Goal: Task Accomplishment & Management: Manage account settings

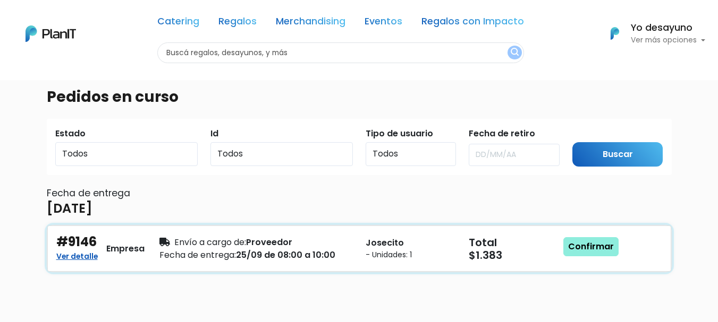
click at [308, 263] on div "Envío a cargo de: Proveedor Fecha de entrega: 25/09 de 08:00 a 10:00" at bounding box center [256, 249] width 206 height 28
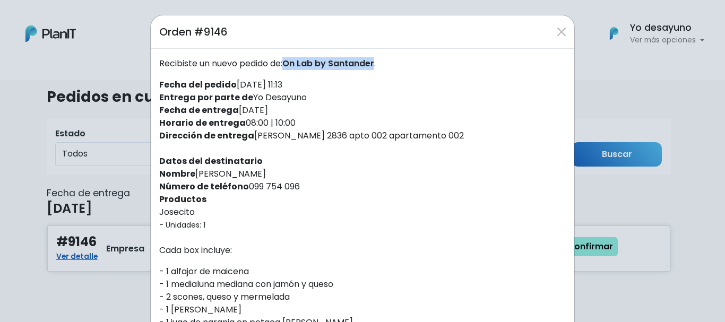
drag, startPoint x: 286, startPoint y: 65, endPoint x: 374, endPoint y: 61, distance: 88.8
click at [374, 61] on span "On Lab by Santander" at bounding box center [329, 63] width 92 height 12
copy span "On Lab by Santander"
click at [224, 181] on strong "Número de teléfono" at bounding box center [204, 187] width 90 height 12
drag, startPoint x: 193, startPoint y: 175, endPoint x: 277, endPoint y: 166, distance: 84.9
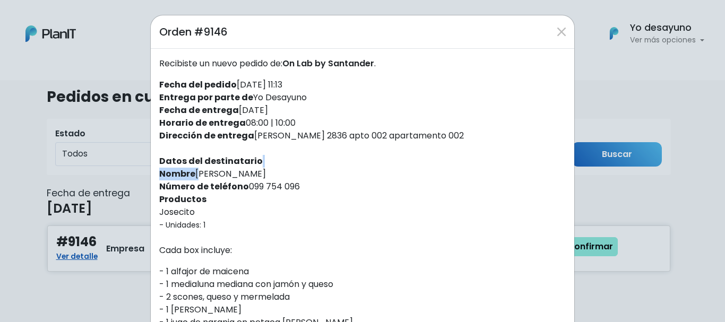
drag, startPoint x: 274, startPoint y: 170, endPoint x: 192, endPoint y: 174, distance: 82.4
copy div "[PERSON_NAME]"
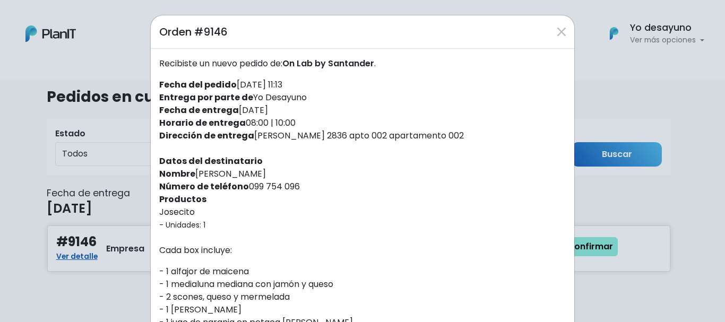
drag, startPoint x: 249, startPoint y: 136, endPoint x: 461, endPoint y: 139, distance: 211.9
copy div "[PERSON_NAME] 2836 apto 002 apartamento 002"
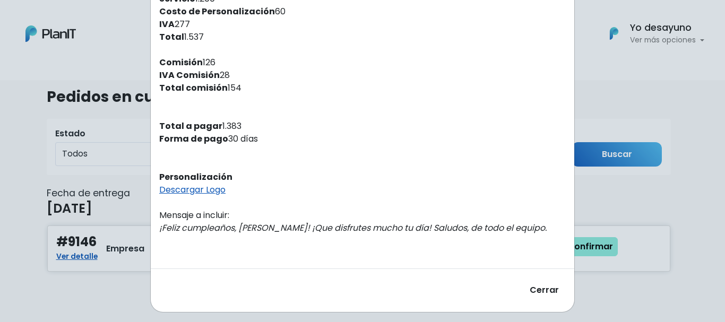
scroll to position [376, 0]
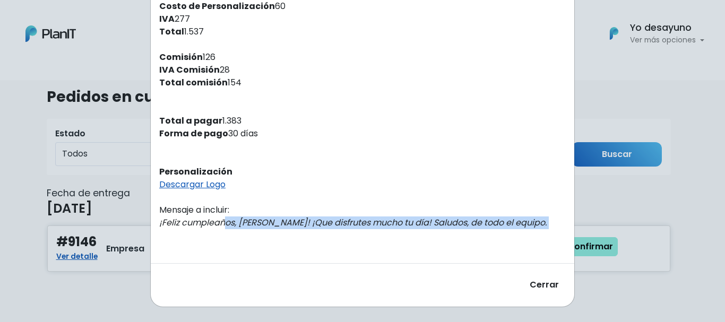
drag, startPoint x: 152, startPoint y: 224, endPoint x: 497, endPoint y: 234, distance: 344.3
copy div "¡Feliz cumpleaños, [PERSON_NAME]! ¡Que disfrutes mucho tu día! Saludos, de todo…"
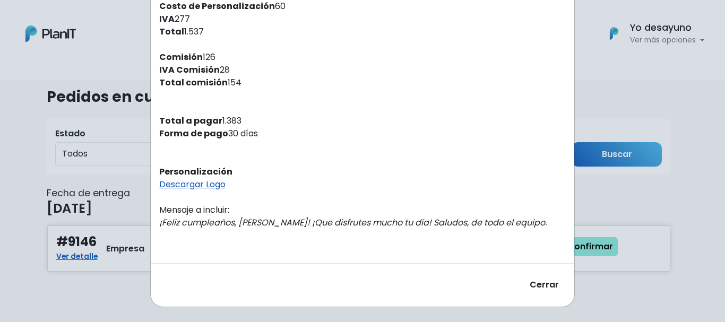
drag, startPoint x: 475, startPoint y: 251, endPoint x: 367, endPoint y: 74, distance: 207.9
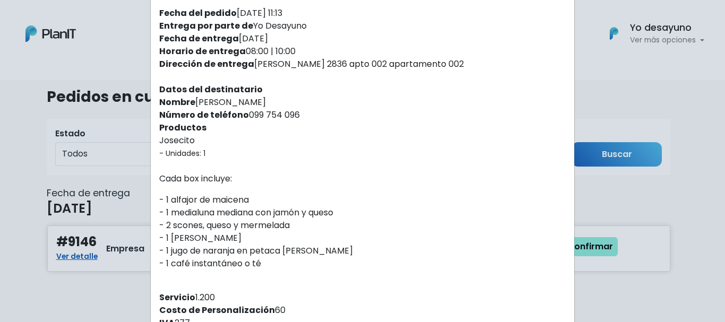
scroll to position [4, 0]
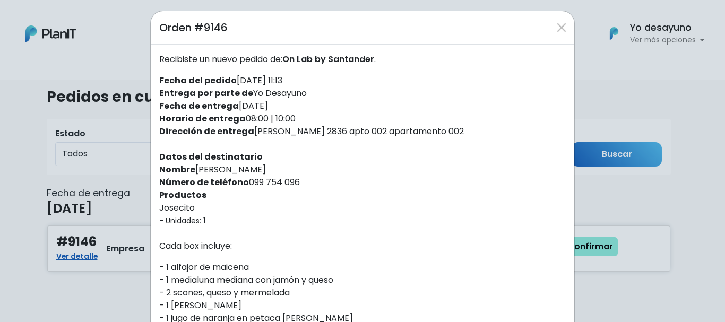
drag, startPoint x: 260, startPoint y: 184, endPoint x: 295, endPoint y: 185, distance: 35.1
copy div "099 754 096"
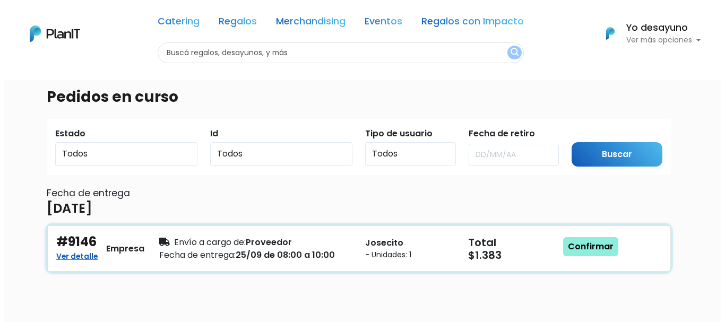
scroll to position [53, 0]
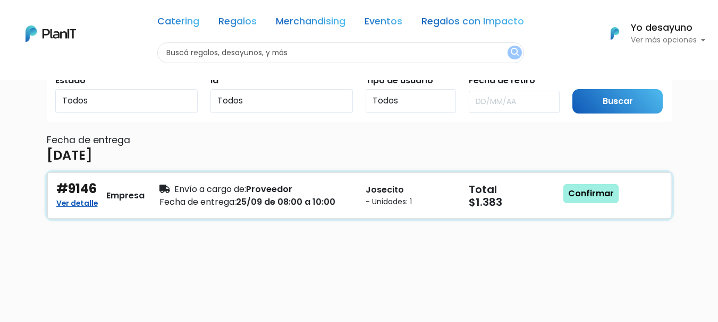
click at [574, 198] on link "Confirmar" at bounding box center [590, 193] width 55 height 19
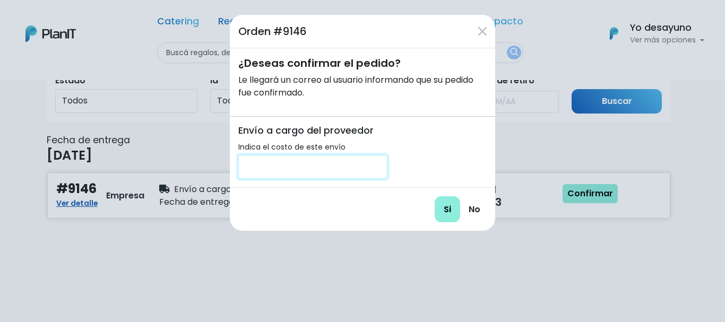
click at [317, 167] on input "number" at bounding box center [312, 167] width 149 height 24
type input "0"
click at [454, 211] on input "Si" at bounding box center [447, 210] width 25 height 26
